Goal: Find specific page/section: Find specific page/section

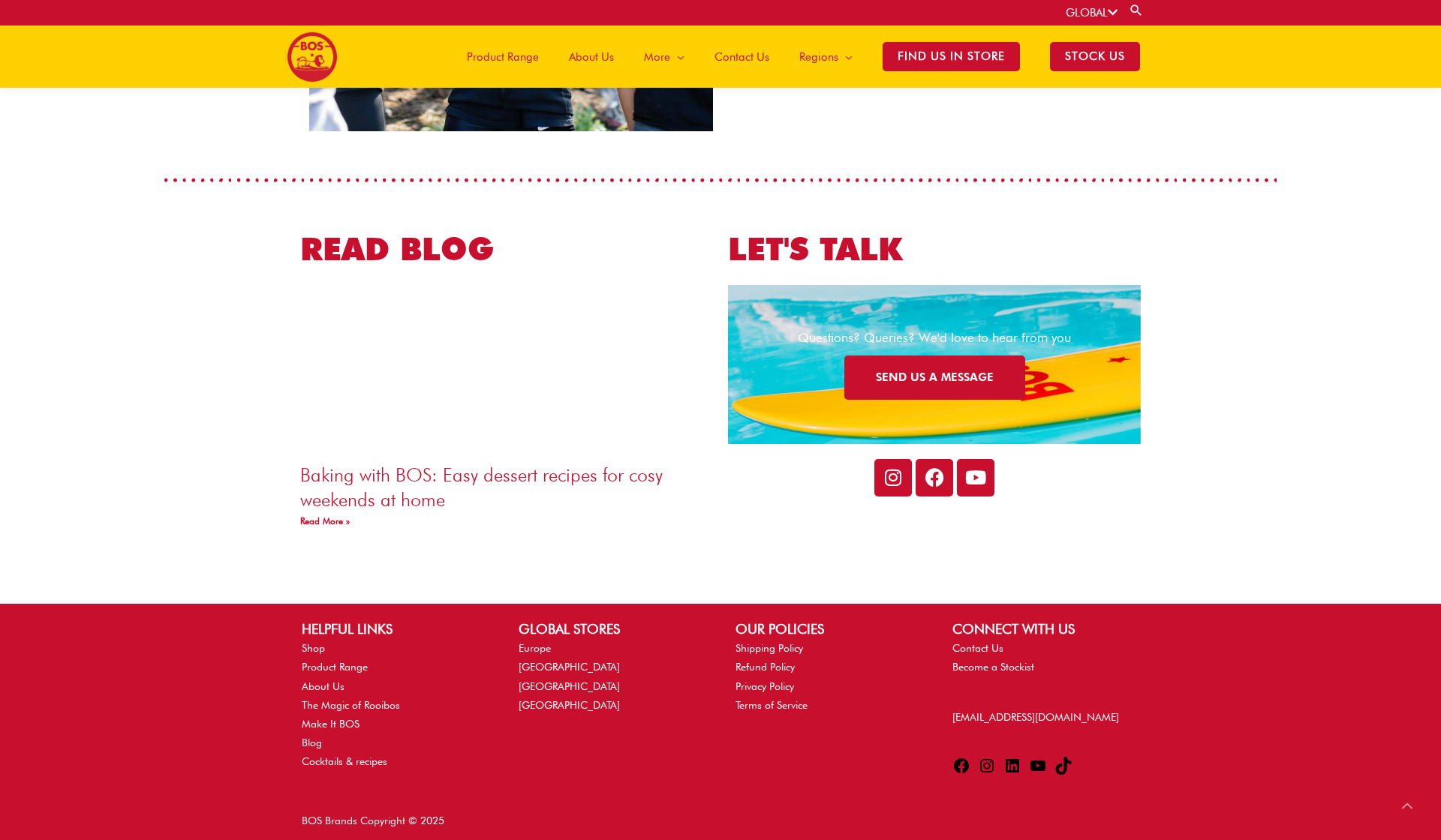
scroll to position [2463, 0]
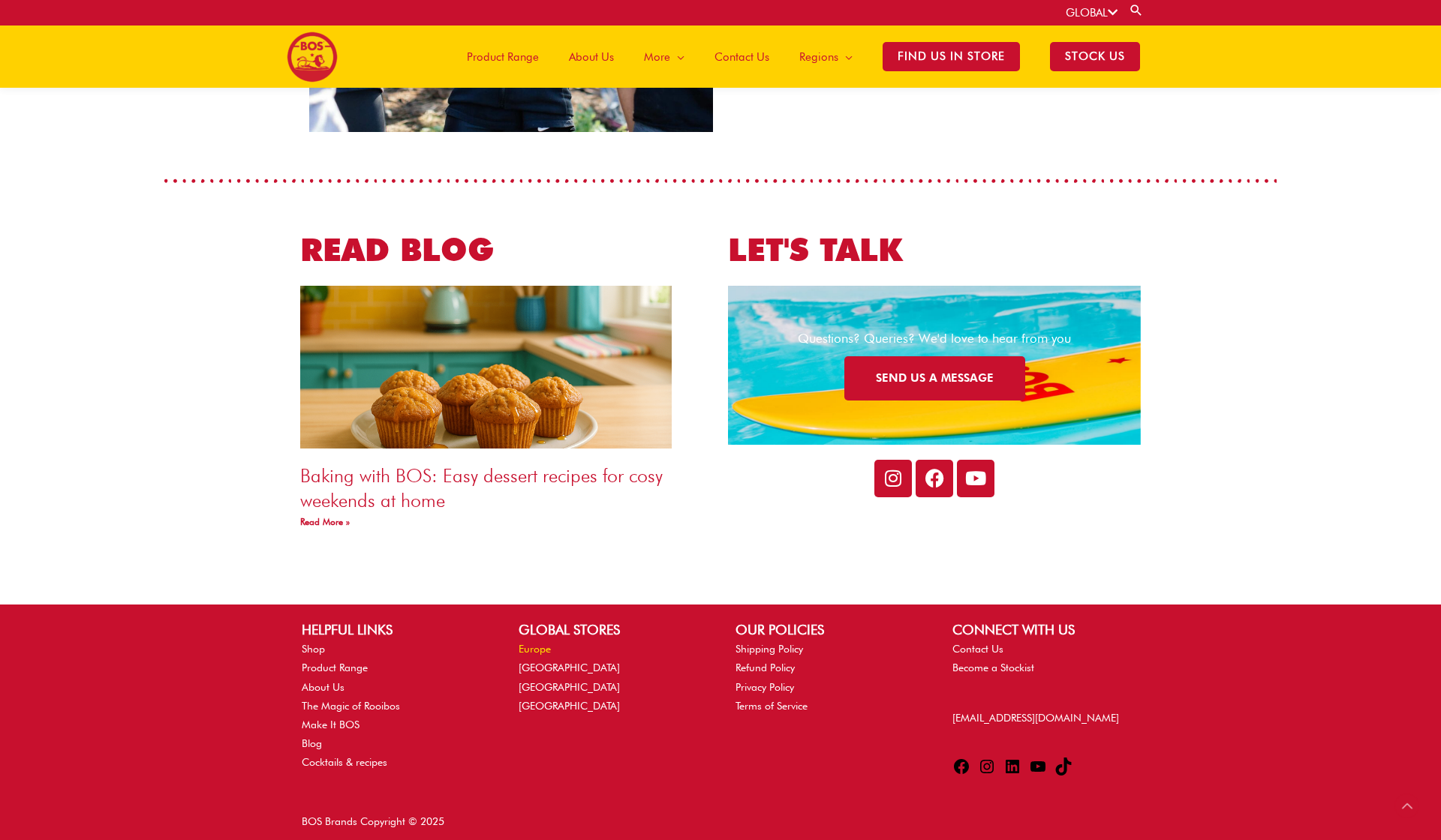
click at [540, 647] on link "Europe" at bounding box center [534, 649] width 33 height 12
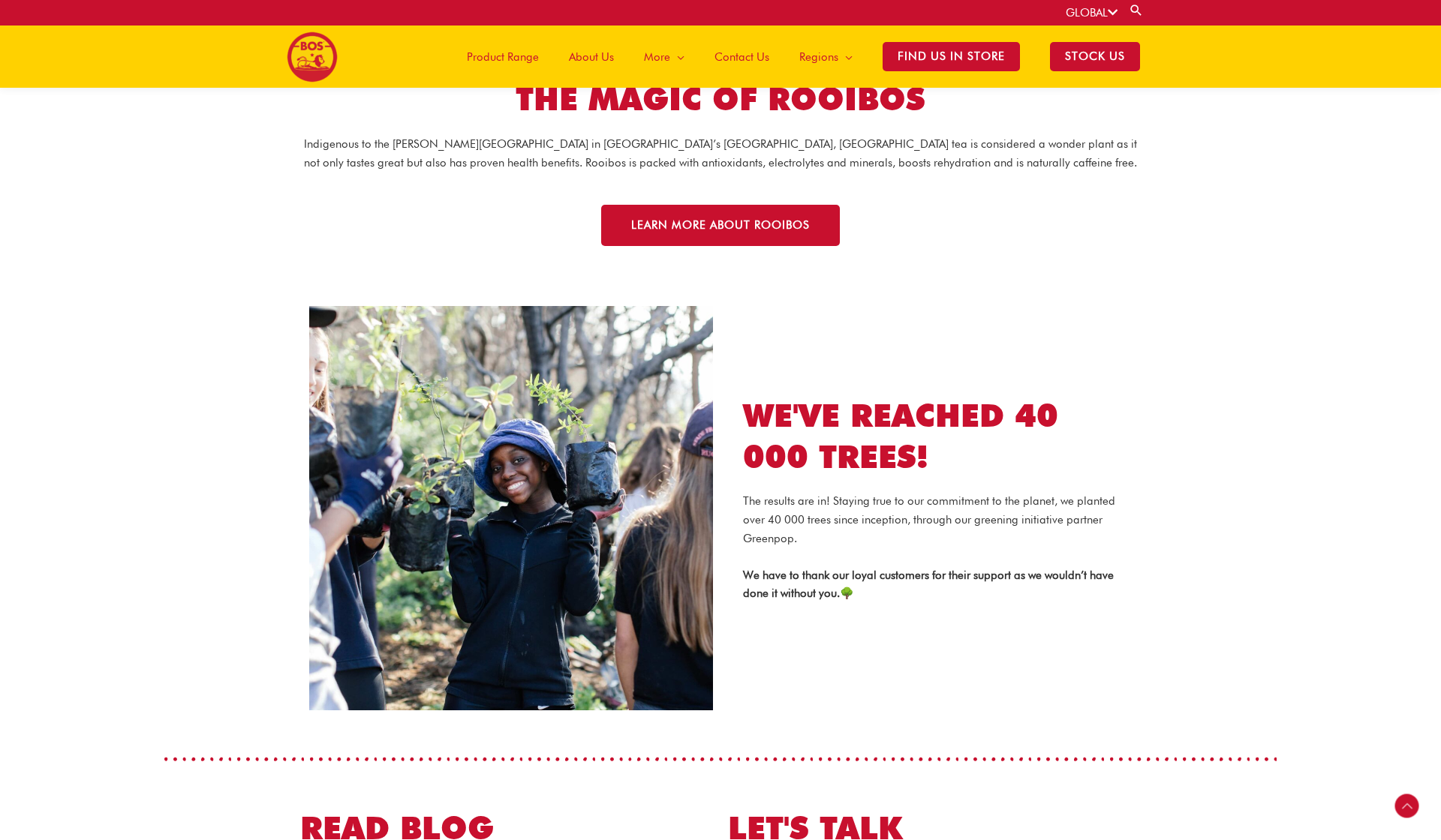
scroll to position [1888, 0]
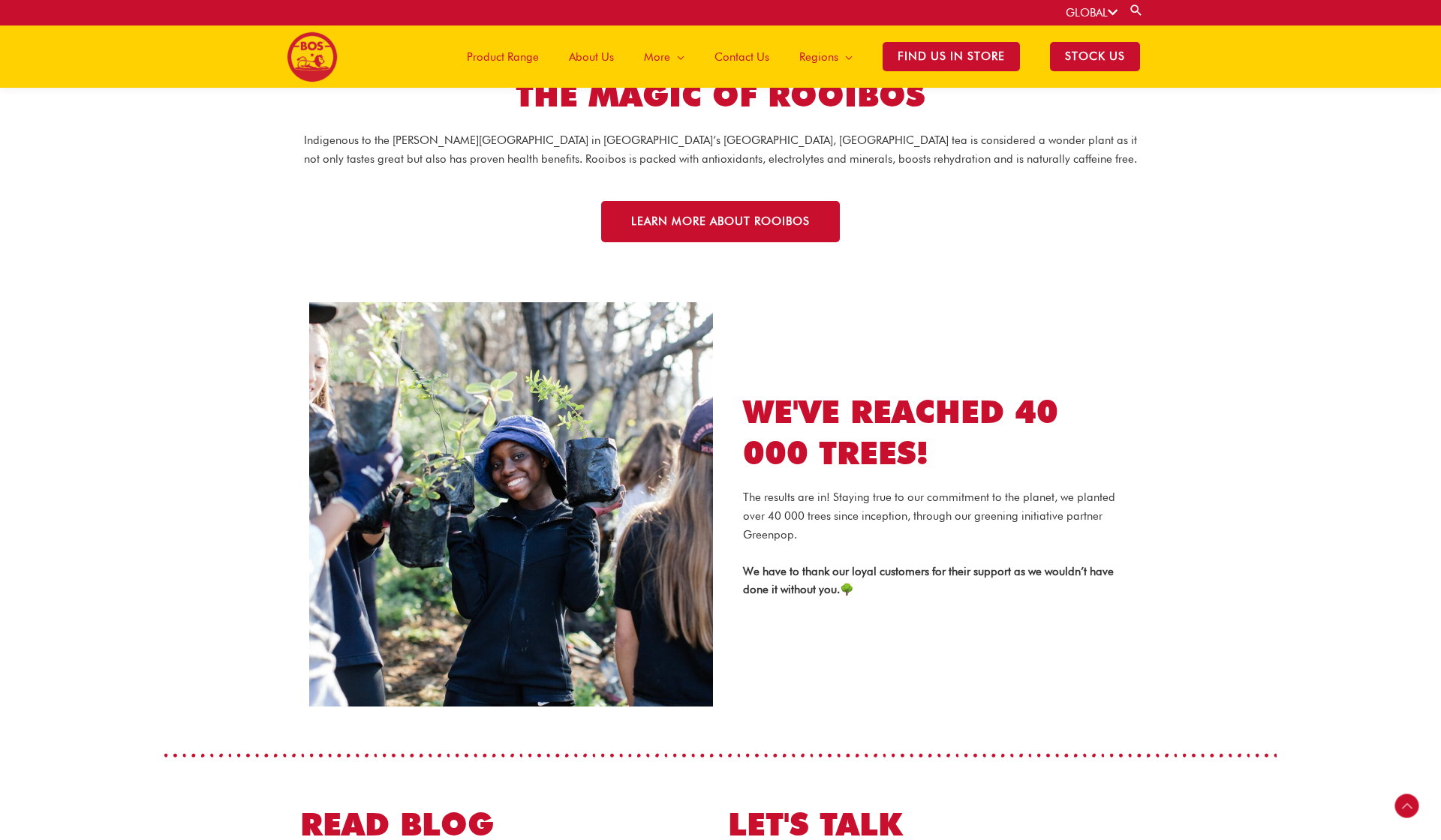
click at [1102, 16] on link "GLOBAL" at bounding box center [1091, 13] width 51 height 14
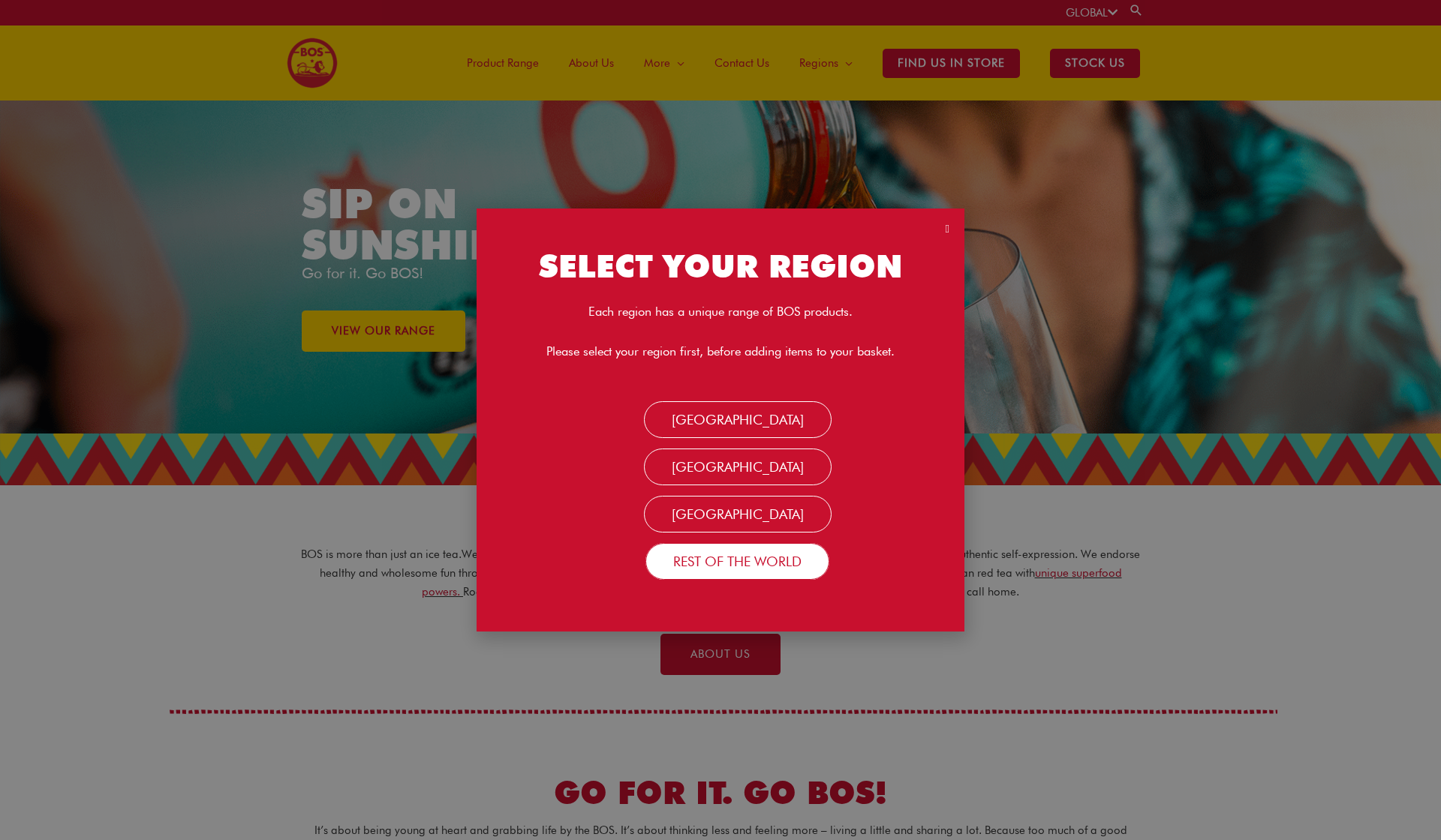
click at [746, 558] on link "Rest Of the World" at bounding box center [737, 562] width 184 height 36
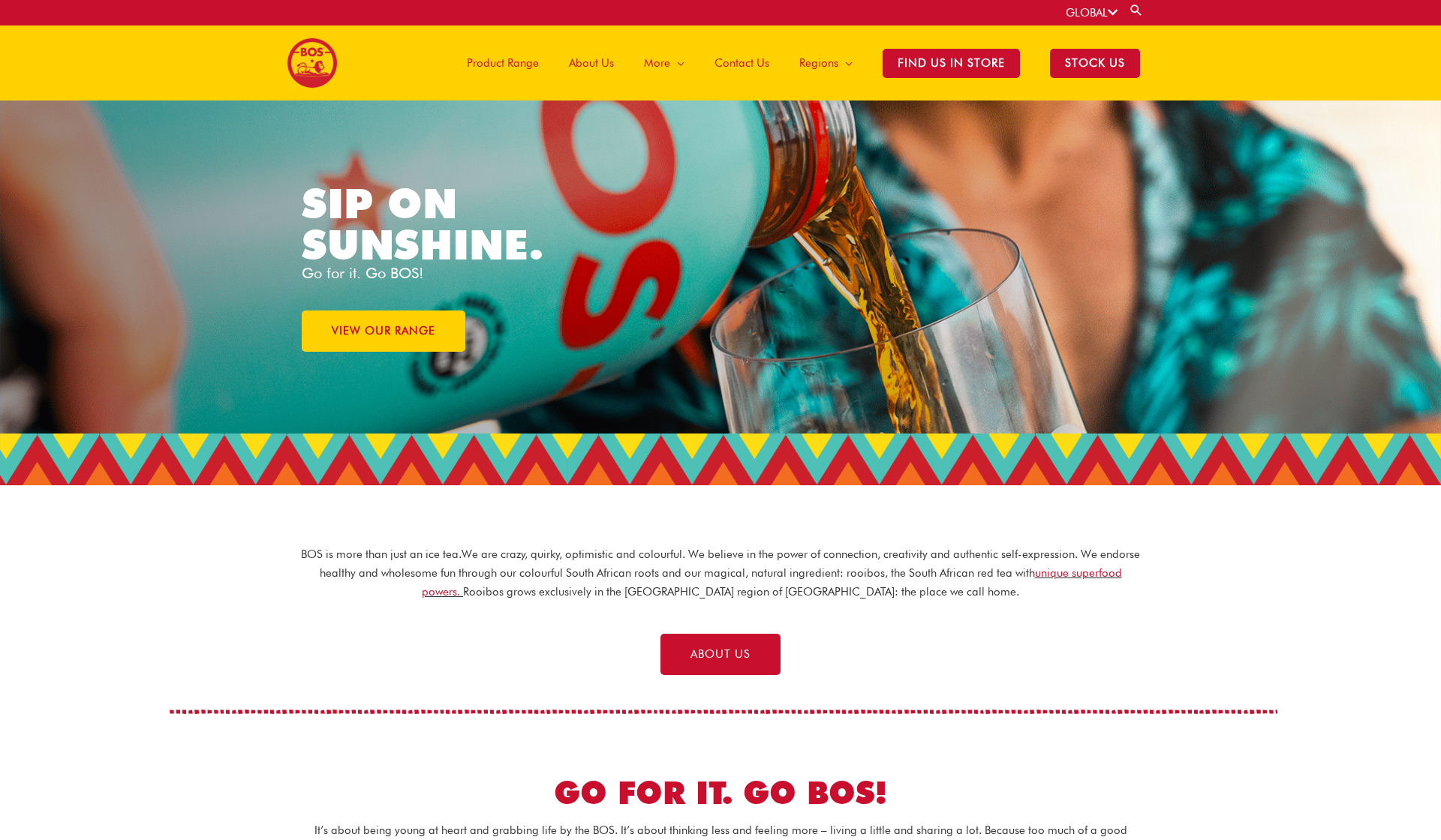
click at [1101, 54] on span "STOCK US" at bounding box center [1094, 63] width 90 height 30
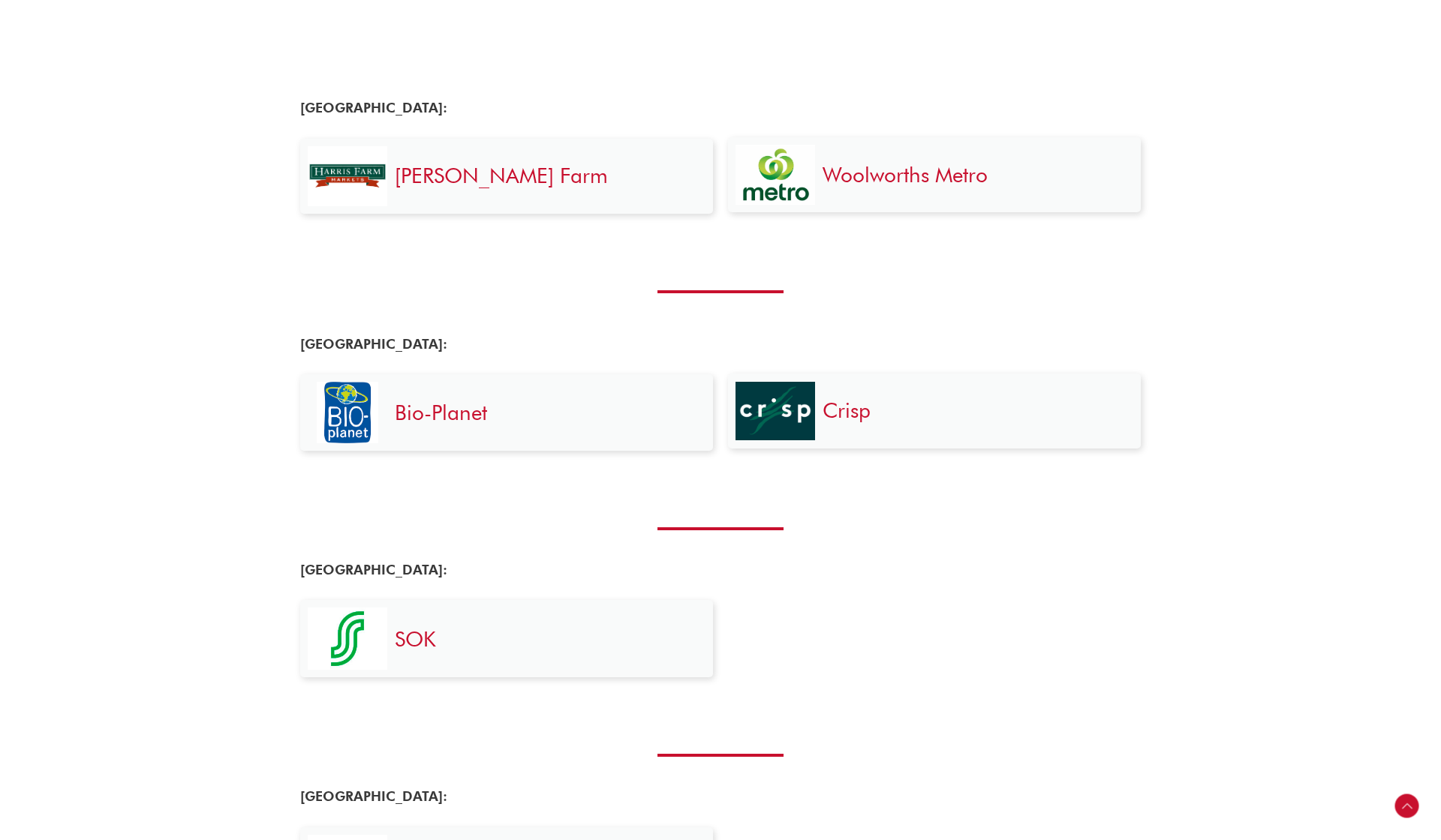
scroll to position [602, 0]
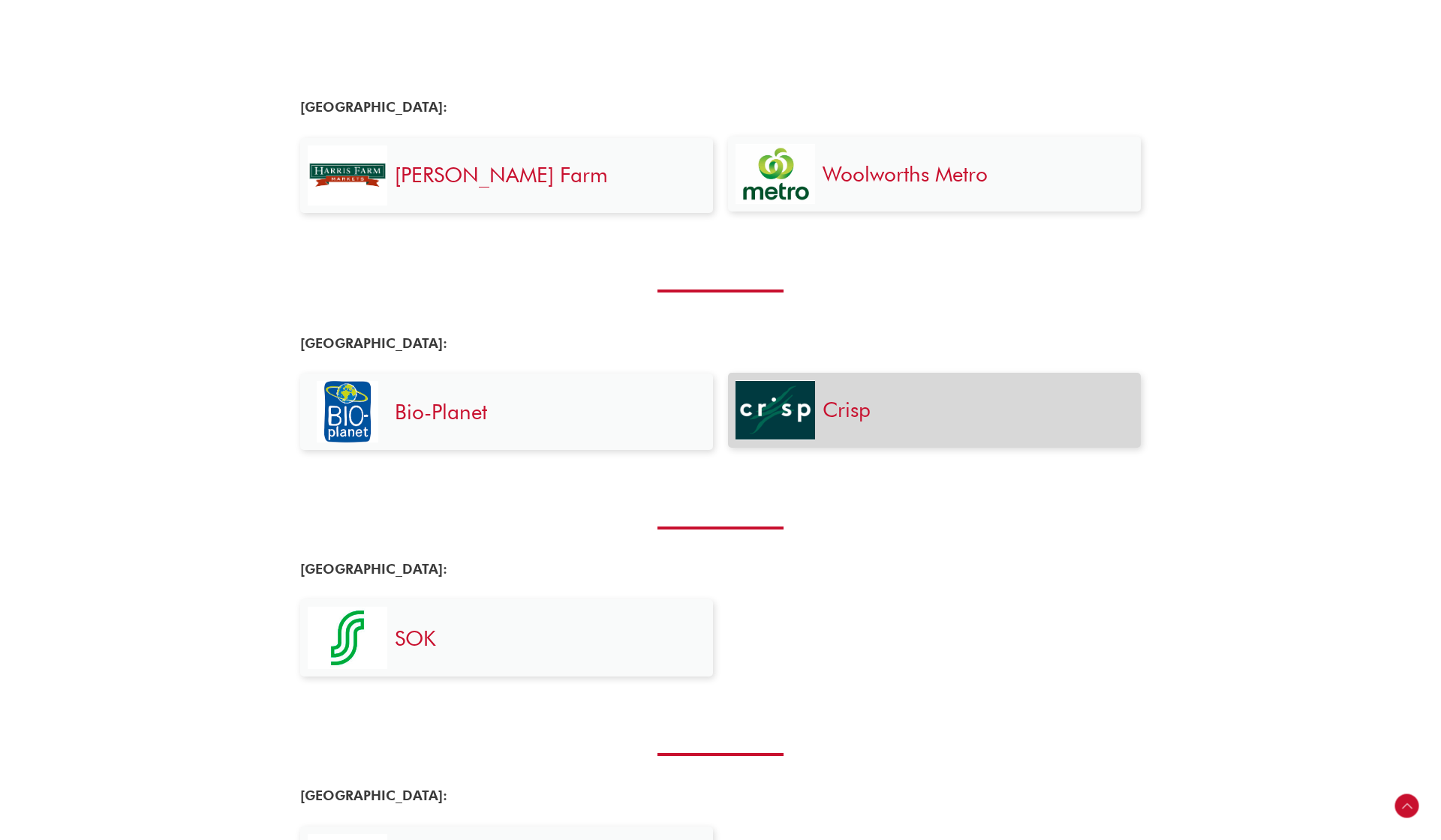
click at [822, 418] on div "Crisp" at bounding box center [974, 410] width 318 height 60
